Goal: Find specific page/section: Find specific page/section

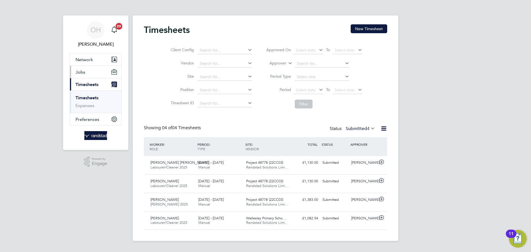
click at [85, 73] on button "Jobs" at bounding box center [95, 72] width 51 height 12
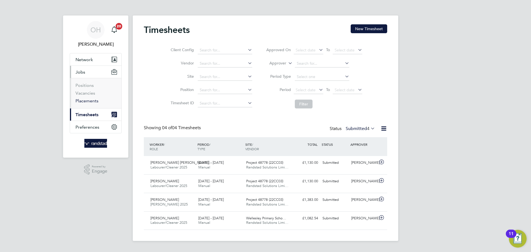
click at [84, 101] on link "Placements" at bounding box center [86, 100] width 23 height 5
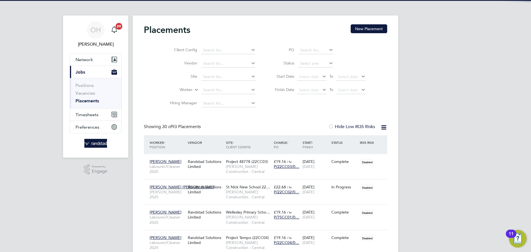
scroll to position [21, 48]
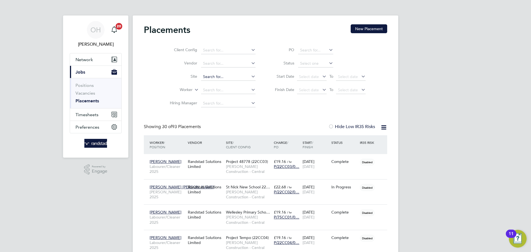
click at [210, 75] on input at bounding box center [228, 77] width 54 height 8
click at [221, 82] on li "Project 4 8778 (22CC03)" at bounding box center [228, 84] width 55 height 7
type input "Project 48778 (22CC03)"
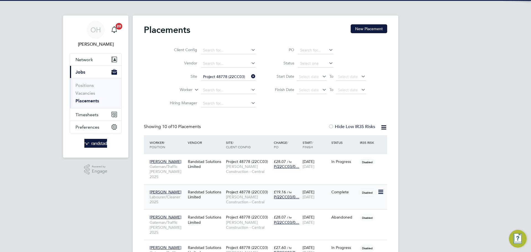
scroll to position [21, 48]
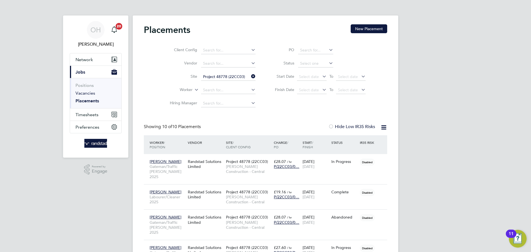
click at [84, 92] on link "Vacancies" at bounding box center [85, 92] width 20 height 5
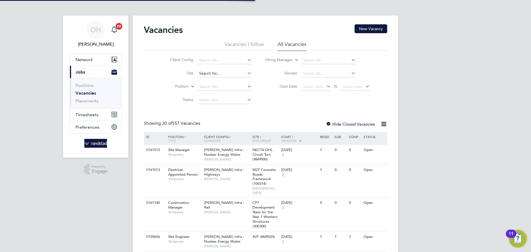
click at [208, 72] on input at bounding box center [224, 74] width 54 height 8
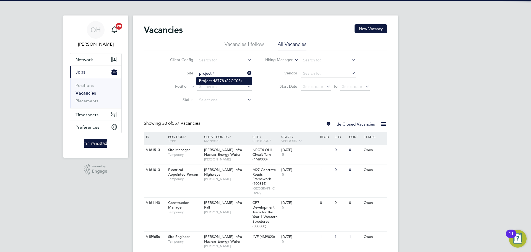
click at [211, 79] on li "Project 4 8778 (22CC03)" at bounding box center [224, 80] width 55 height 7
type input "Project 48778 (22CC03)"
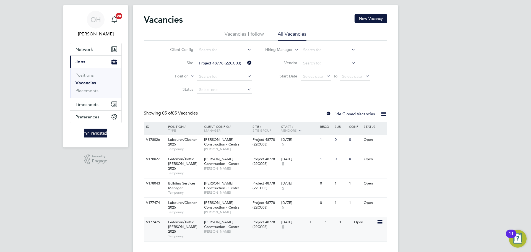
click at [298, 220] on div "[DATE] 5" at bounding box center [294, 224] width 29 height 15
